Goal: Information Seeking & Learning: Understand process/instructions

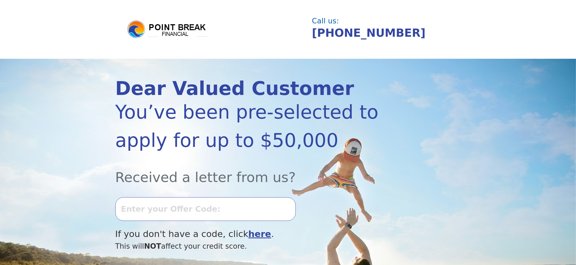
click at [248, 231] on b "here" at bounding box center [259, 234] width 23 height 10
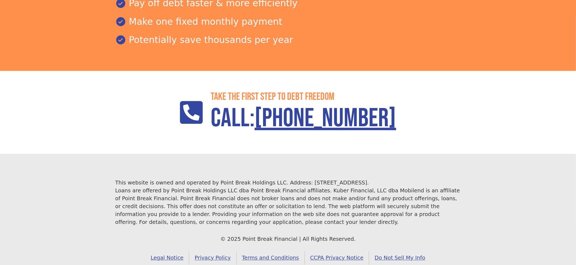
scroll to position [764, 0]
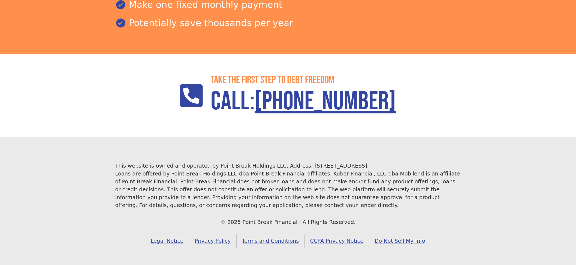
click at [227, 235] on link "Privacy Policy" at bounding box center [212, 241] width 47 height 13
click at [183, 237] on link "Legal Notice" at bounding box center [167, 241] width 44 height 13
click at [280, 235] on link "Terms and Conditions" at bounding box center [271, 241] width 68 height 13
click at [332, 237] on link "CCPA Privacy Notice" at bounding box center [337, 241] width 65 height 13
click at [376, 235] on link "Do Not Sell My Info" at bounding box center [400, 241] width 62 height 13
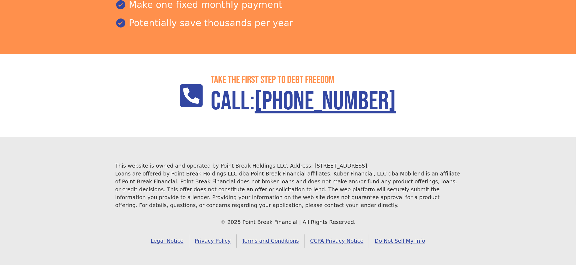
click at [374, 235] on link "Do Not Sell My Info" at bounding box center [400, 241] width 62 height 13
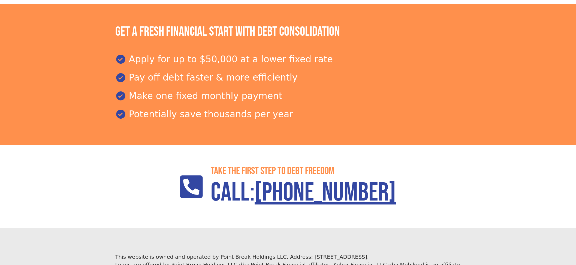
scroll to position [764, 0]
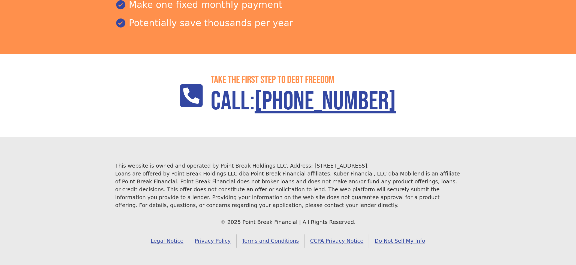
click at [340, 235] on link "CCPA Privacy Notice" at bounding box center [337, 241] width 65 height 13
